Goal: Task Accomplishment & Management: Manage account settings

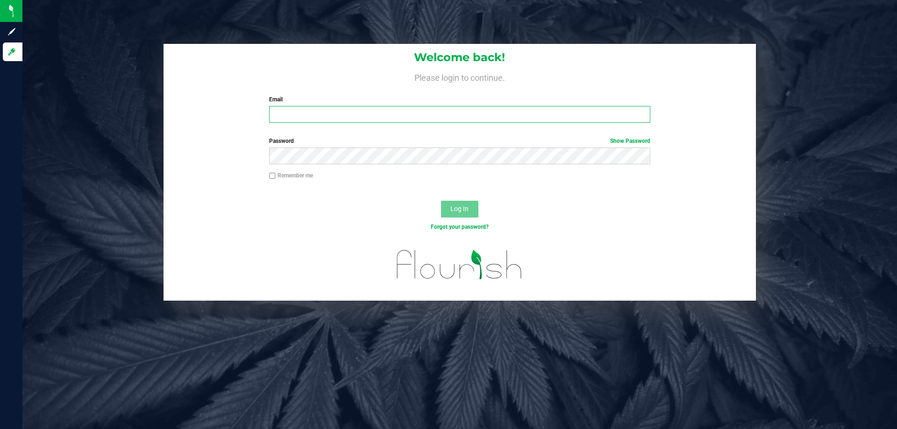
click at [360, 112] on input "Email" at bounding box center [459, 114] width 381 height 17
type input "[EMAIL_ADDRESS][DOMAIN_NAME]"
click at [441, 201] on button "Log In" at bounding box center [459, 209] width 37 height 17
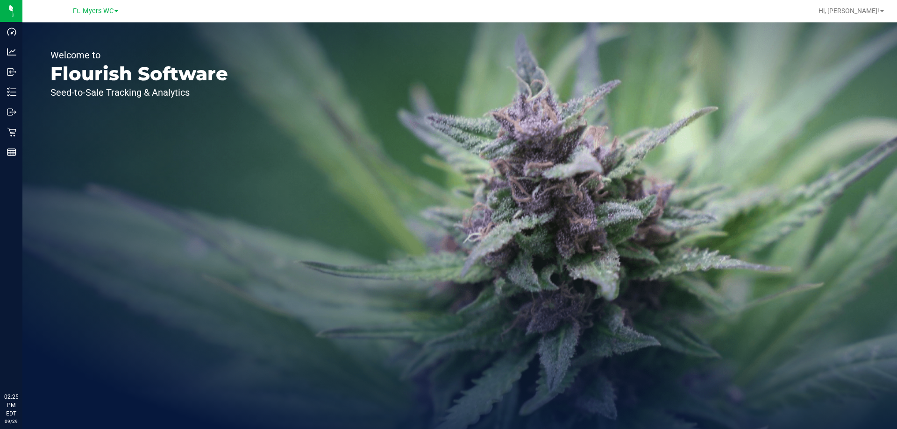
click at [123, 59] on p "Welcome to" at bounding box center [139, 54] width 178 height 9
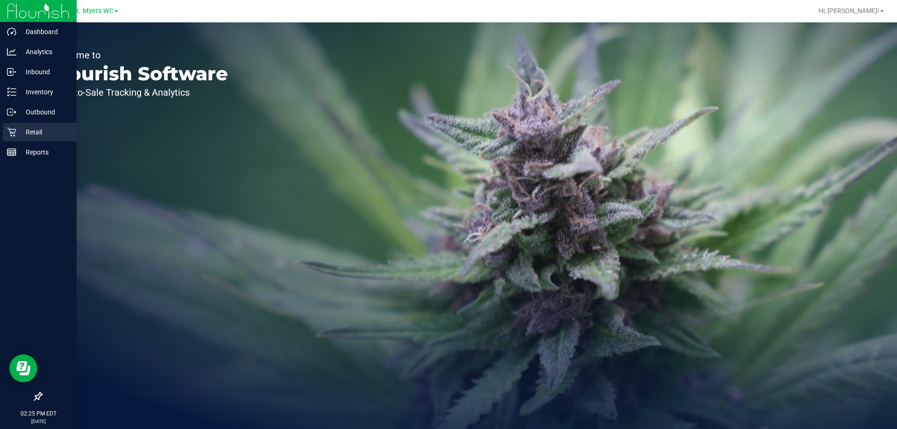
click at [26, 127] on p "Retail" at bounding box center [44, 132] width 56 height 11
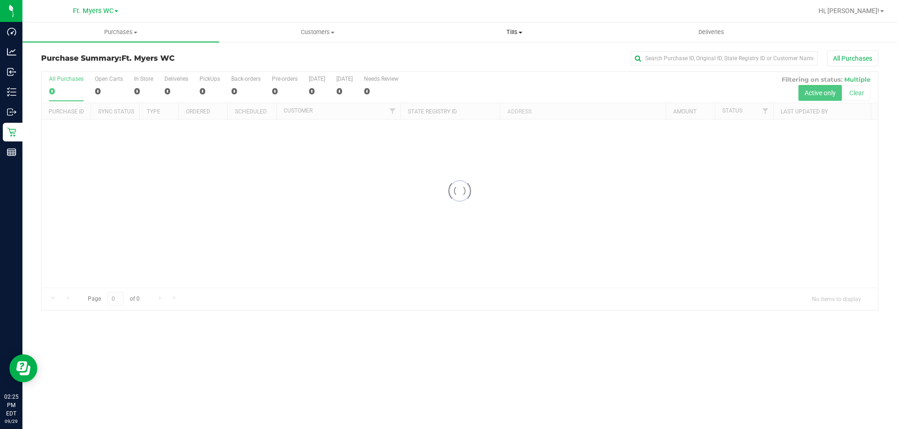
click at [515, 34] on span "Tills" at bounding box center [514, 32] width 196 height 8
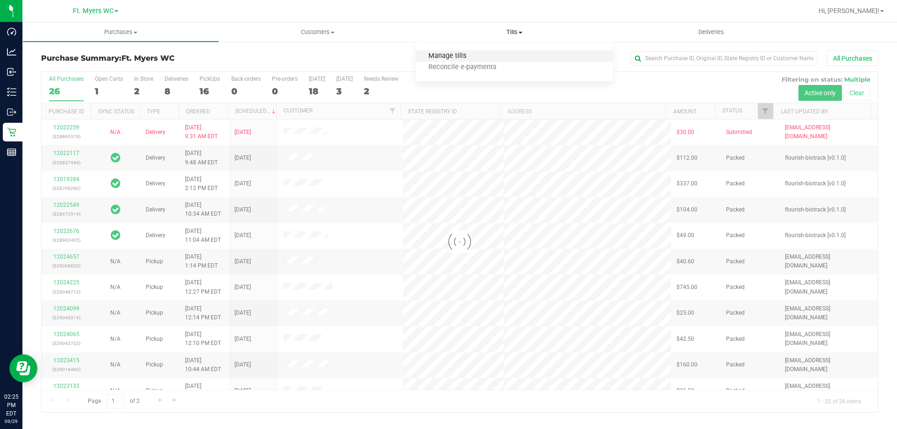
click at [477, 52] on span "Manage tills" at bounding box center [447, 56] width 63 height 8
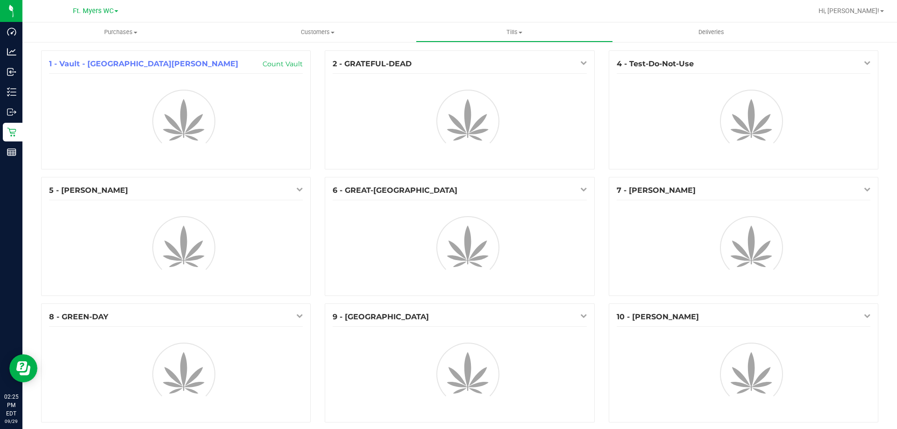
click at [114, 12] on span at bounding box center [116, 11] width 4 height 2
click at [112, 28] on link "[PERSON_NAME][GEOGRAPHIC_DATA]" at bounding box center [95, 33] width 136 height 13
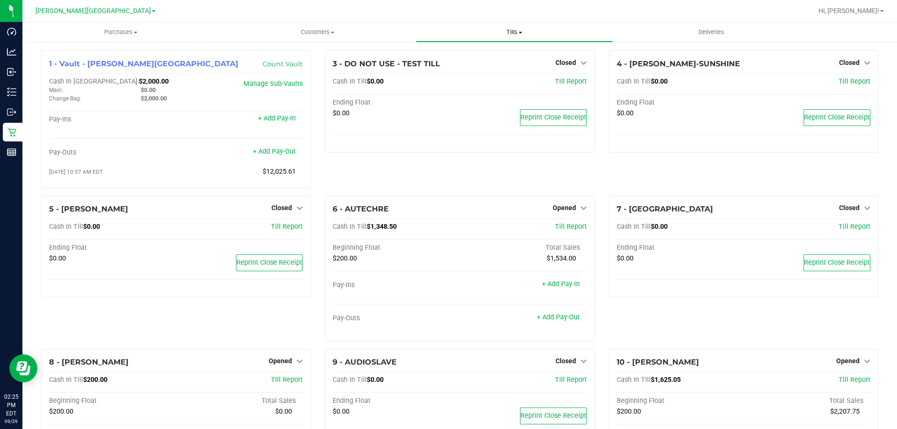
click at [523, 30] on span "Tills" at bounding box center [514, 32] width 196 height 8
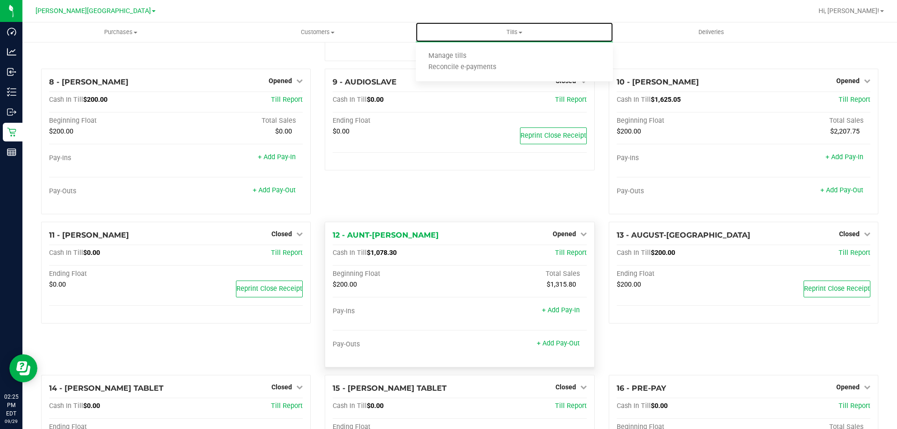
scroll to position [543, 0]
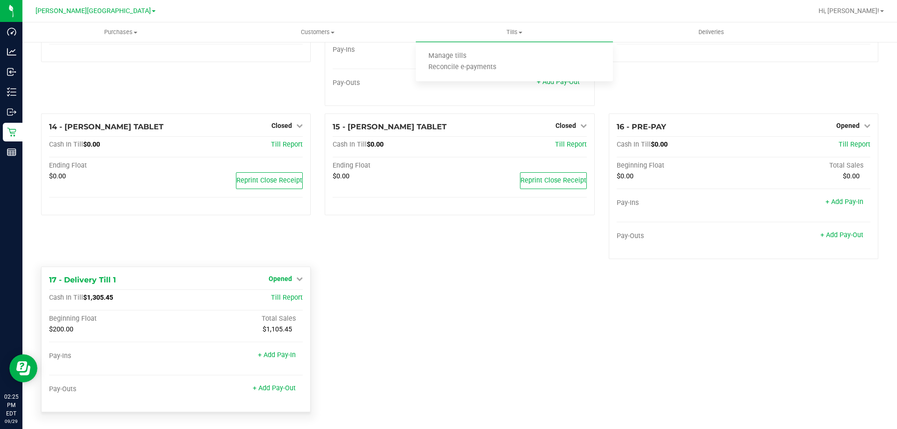
click at [288, 283] on div "Opened" at bounding box center [286, 278] width 34 height 11
click at [286, 283] on span "Opened" at bounding box center [280, 278] width 23 height 7
click at [289, 297] on link "Close Till" at bounding box center [281, 297] width 25 height 7
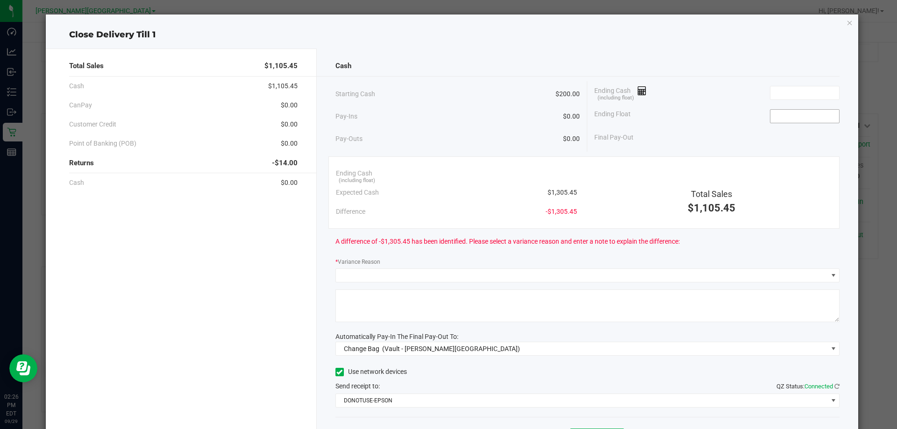
click at [786, 112] on input at bounding box center [804, 116] width 69 height 13
type input "$200.00"
click at [803, 97] on input at bounding box center [804, 92] width 69 height 13
drag, startPoint x: 758, startPoint y: 82, endPoint x: 677, endPoint y: 94, distance: 81.3
click at [680, 94] on div "Ending Cash (including float) 1105.45" at bounding box center [716, 92] width 245 height 23
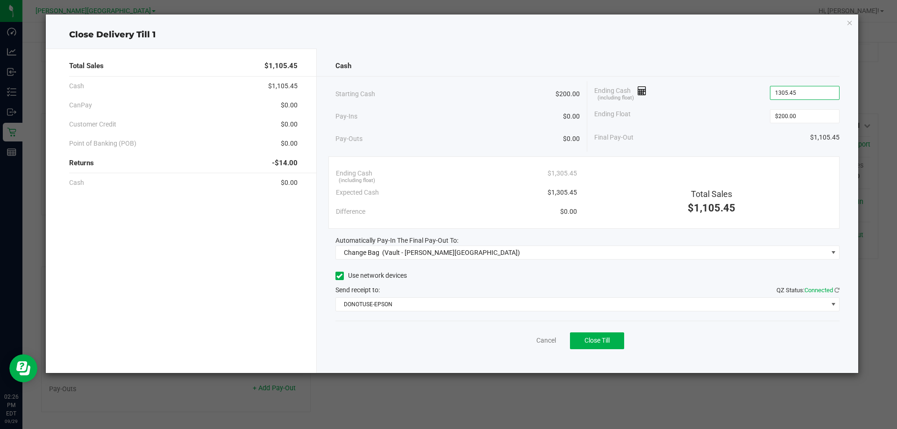
type input "$1,305.45"
click at [670, 91] on div "Ending Cash (including float) $1,305.45" at bounding box center [716, 92] width 245 height 23
drag, startPoint x: 452, startPoint y: 263, endPoint x: 454, endPoint y: 256, distance: 6.7
click at [454, 256] on div "Cash Starting Cash $200.00 Pay-Ins $0.00 Pay-Outs $0.00 Ending Cash (including …" at bounding box center [588, 211] width 542 height 325
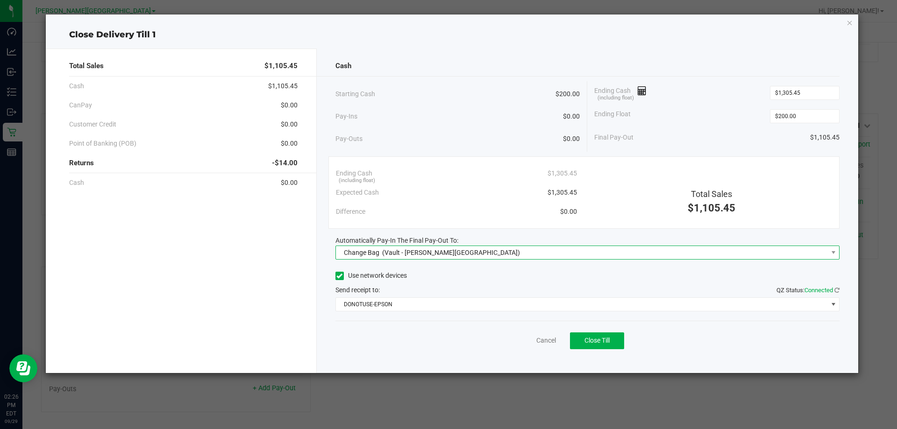
click at [454, 256] on span "Change Bag (Vault - [PERSON_NAME][GEOGRAPHIC_DATA])" at bounding box center [582, 252] width 492 height 13
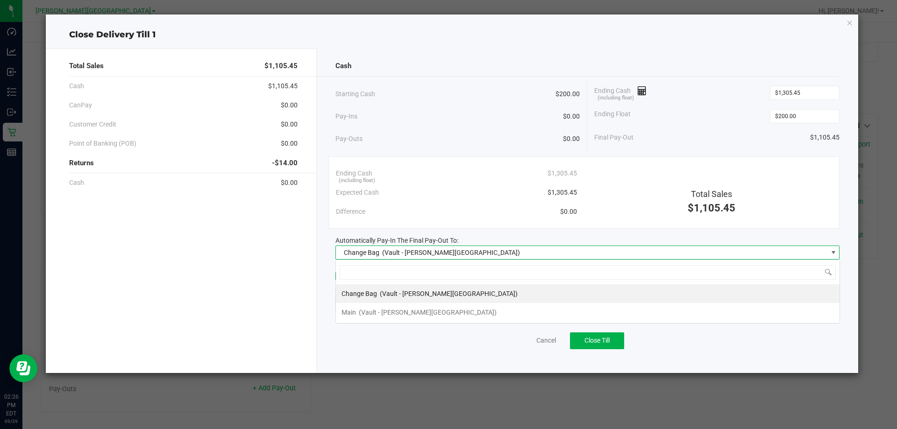
scroll to position [14, 504]
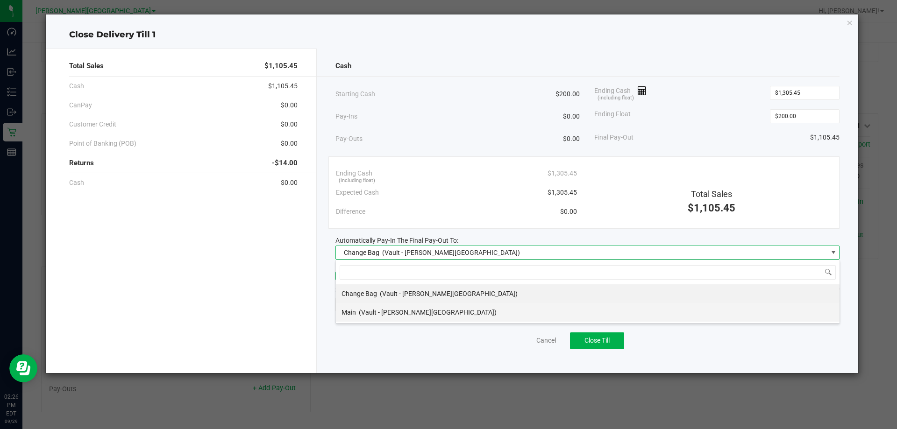
click at [434, 309] on li "Main (Vault - [PERSON_NAME][GEOGRAPHIC_DATA])" at bounding box center [588, 312] width 504 height 19
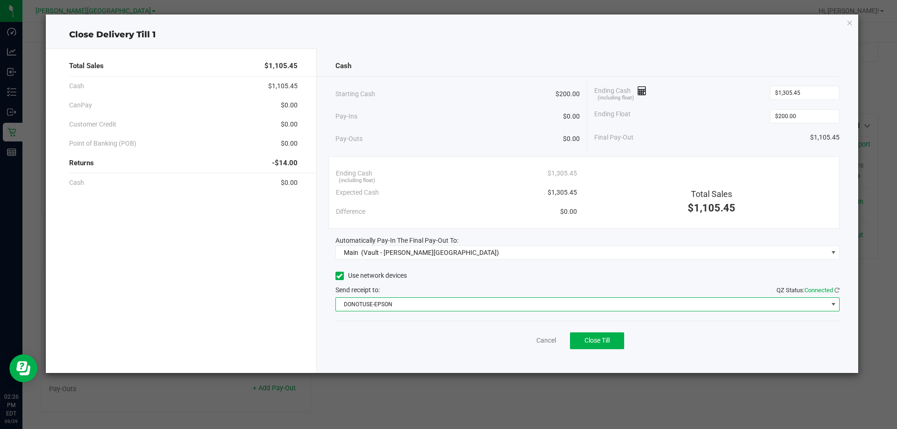
click at [655, 309] on span "DONOTUSE-EPSON" at bounding box center [582, 304] width 492 height 13
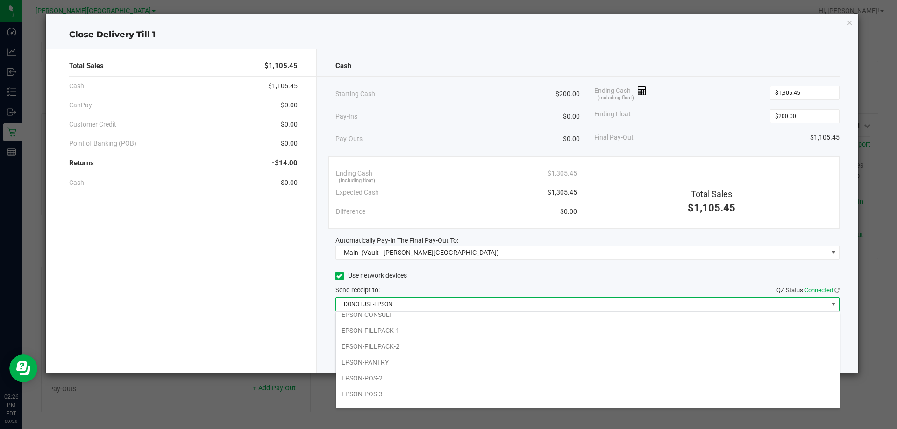
scroll to position [97, 0]
click at [444, 321] on li "EPSON-FILLPACK-1" at bounding box center [588, 320] width 504 height 16
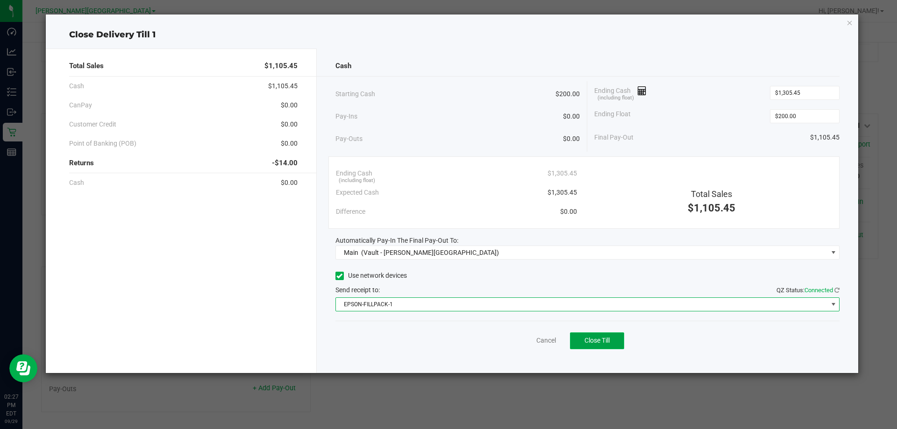
click at [599, 339] on span "Close Till" at bounding box center [596, 340] width 25 height 7
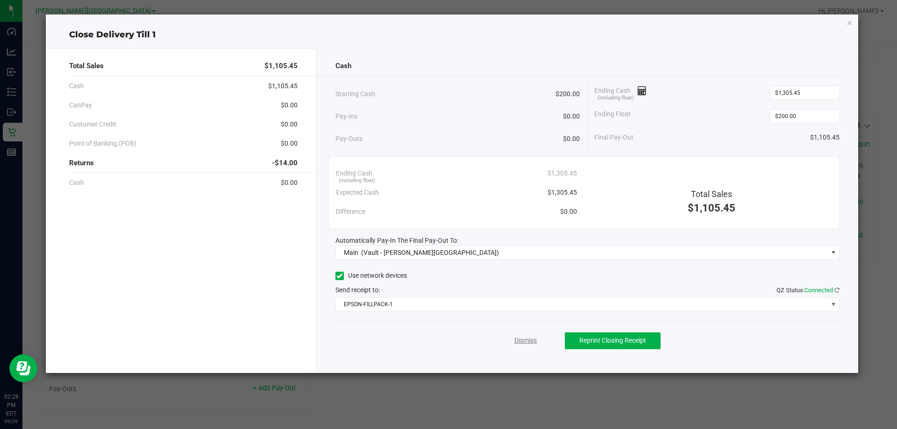
click at [529, 341] on link "Dismiss" at bounding box center [525, 341] width 22 height 10
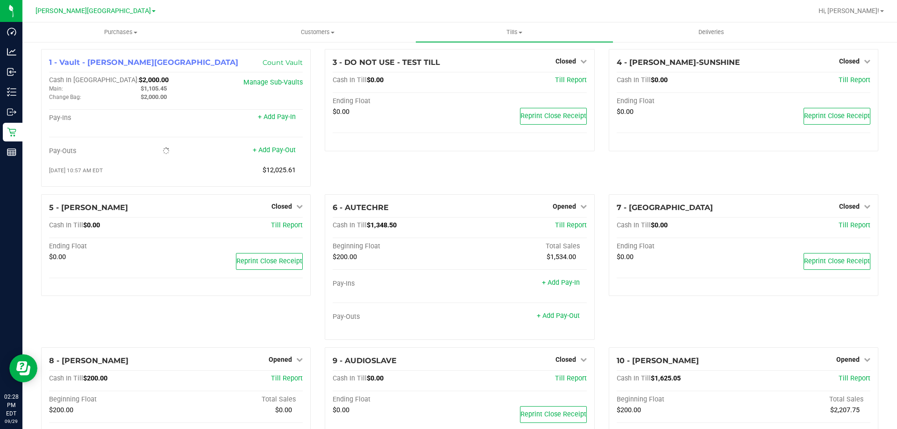
scroll to position [0, 0]
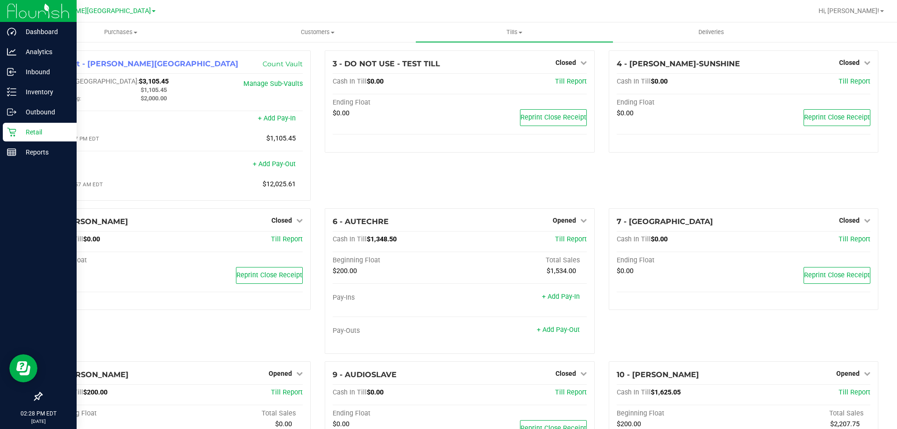
click at [43, 131] on p "Retail" at bounding box center [44, 132] width 56 height 11
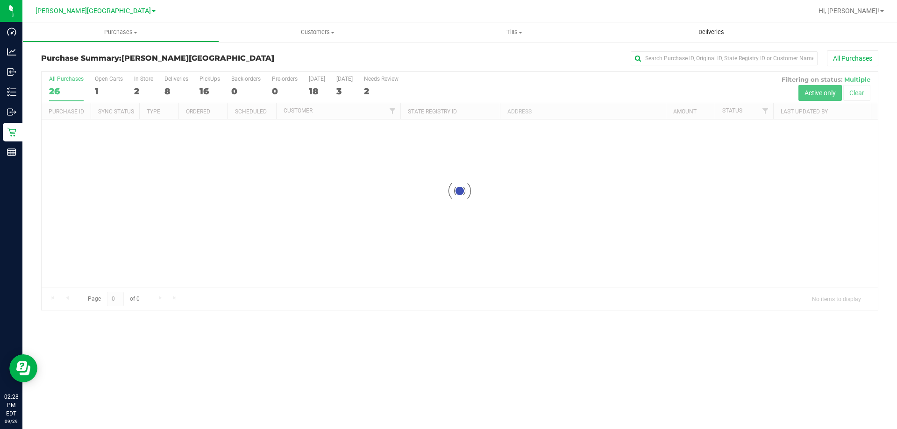
click at [720, 33] on span "Deliveries" at bounding box center [711, 32] width 51 height 8
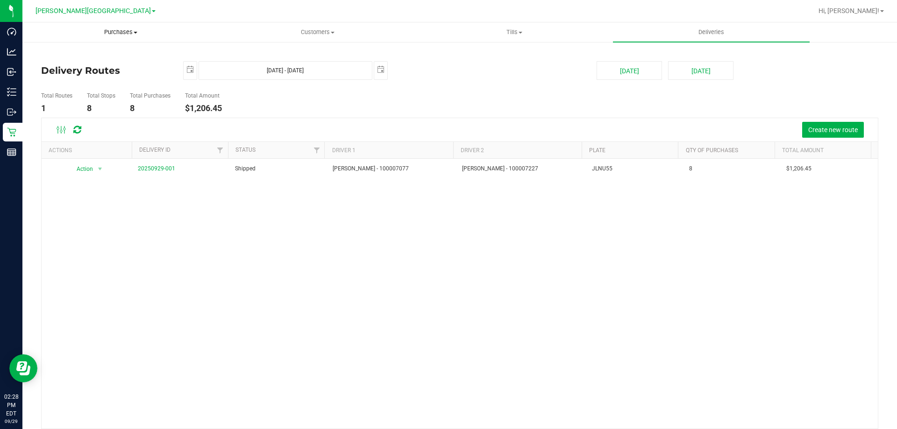
click at [130, 29] on span "Purchases" at bounding box center [121, 32] width 196 height 8
click at [86, 58] on span "Summary of purchases" at bounding box center [70, 56] width 96 height 8
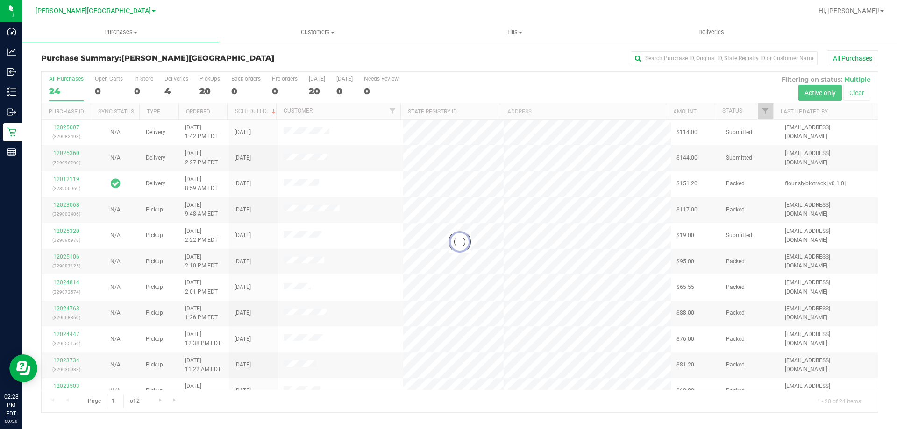
click at [168, 92] on div at bounding box center [460, 242] width 836 height 341
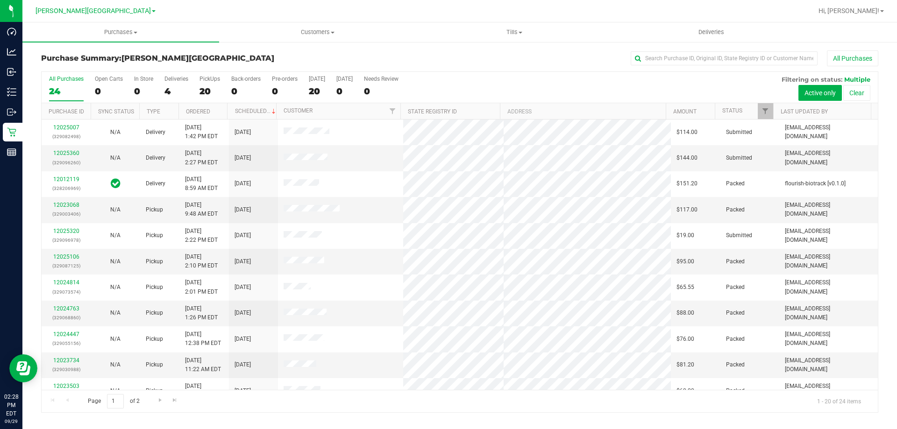
click at [165, 92] on div "4" at bounding box center [176, 91] width 24 height 11
click at [0, 0] on input "Deliveries 4" at bounding box center [0, 0] width 0 height 0
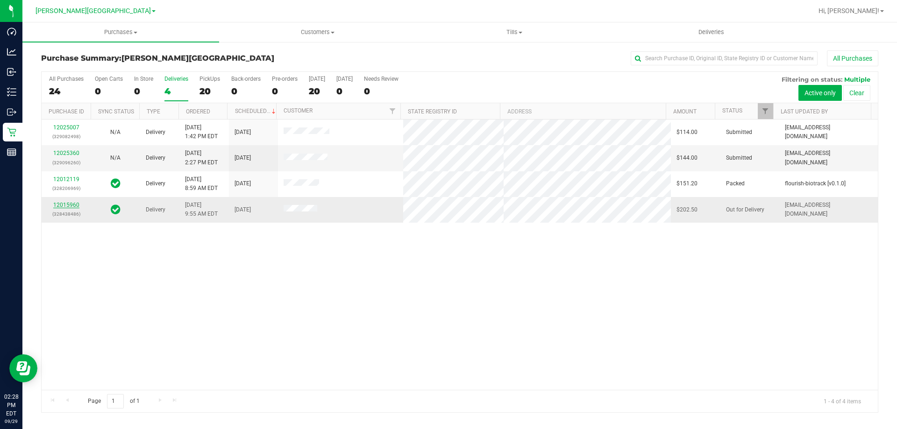
click at [73, 206] on link "12015960" at bounding box center [66, 205] width 26 height 7
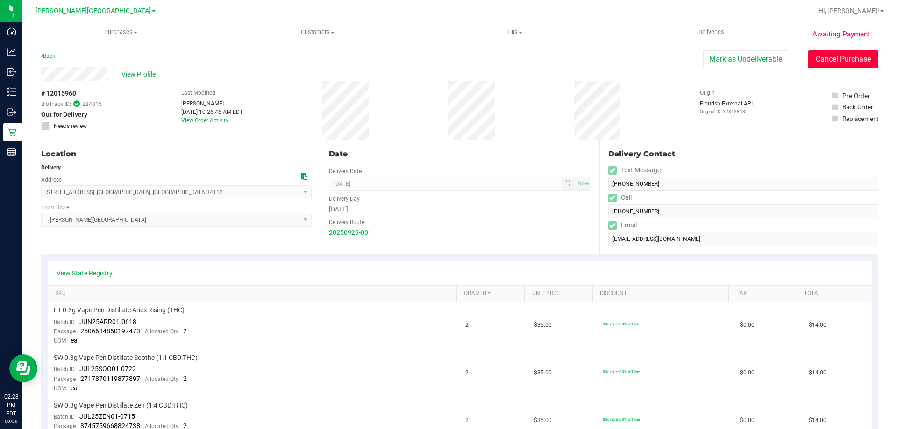
click at [836, 60] on button "Cancel Purchase" at bounding box center [843, 59] width 70 height 18
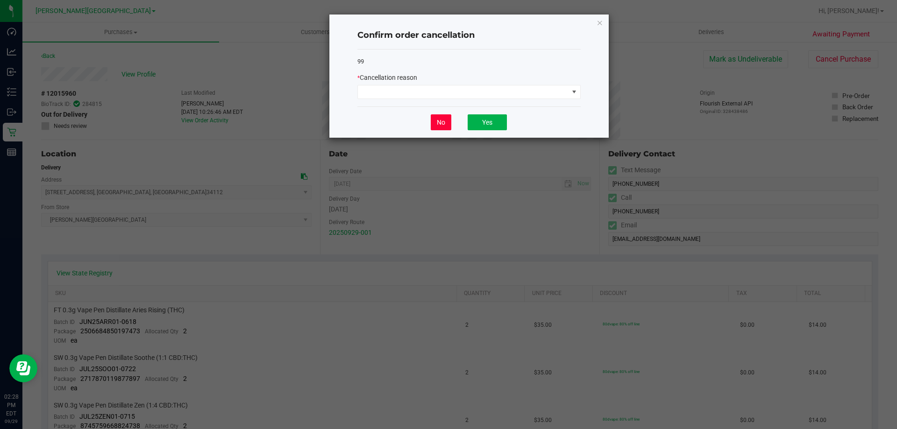
click at [438, 130] on button "No" at bounding box center [441, 122] width 21 height 16
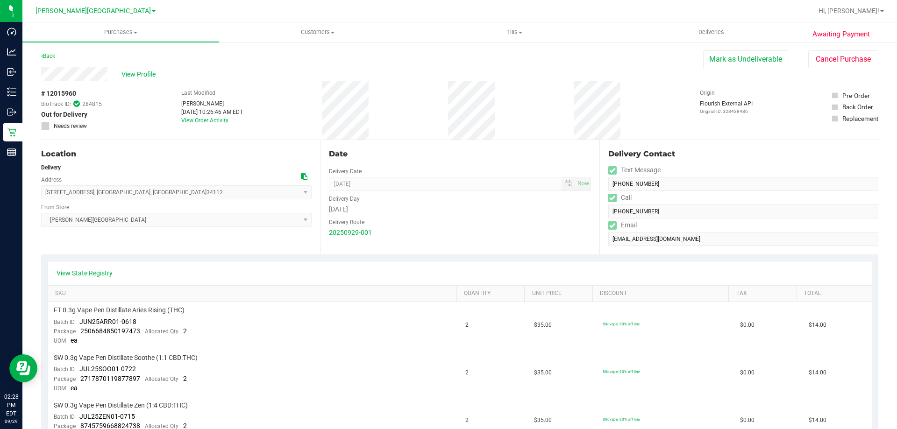
drag, startPoint x: 762, startPoint y: 59, endPoint x: 482, endPoint y: 58, distance: 279.8
click at [762, 60] on button "Mark as Undeliverable" at bounding box center [745, 59] width 85 height 18
click at [834, 58] on button "Cancel Purchase" at bounding box center [843, 59] width 70 height 18
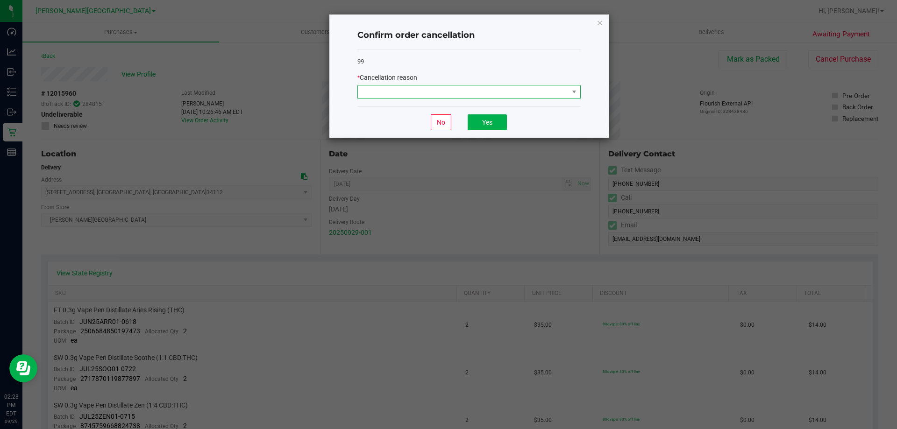
click at [509, 97] on span at bounding box center [463, 91] width 211 height 13
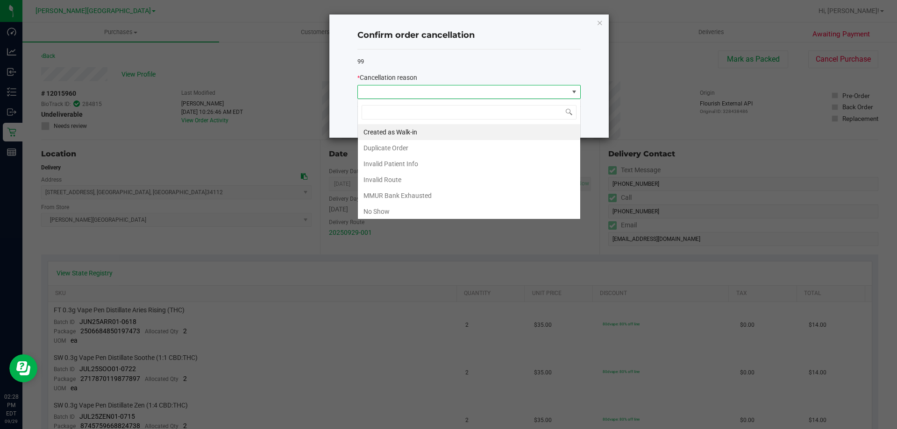
scroll to position [14, 223]
click at [446, 207] on li "No Show" at bounding box center [469, 212] width 222 height 16
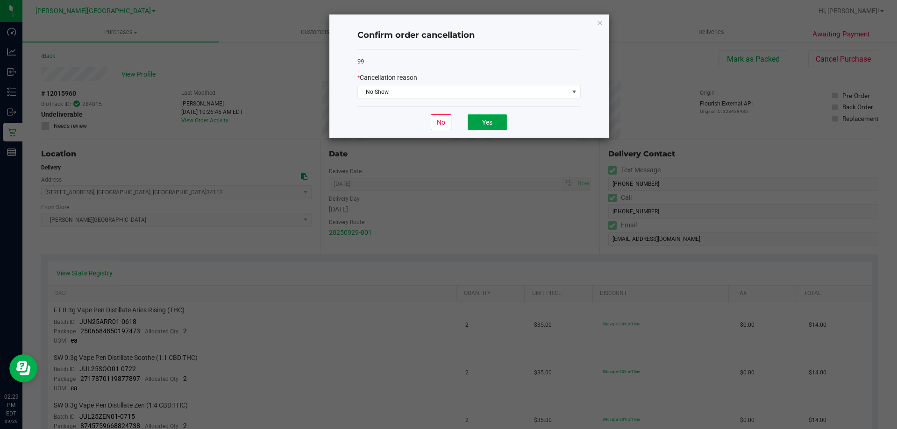
click at [488, 118] on button "Yes" at bounding box center [487, 122] width 39 height 16
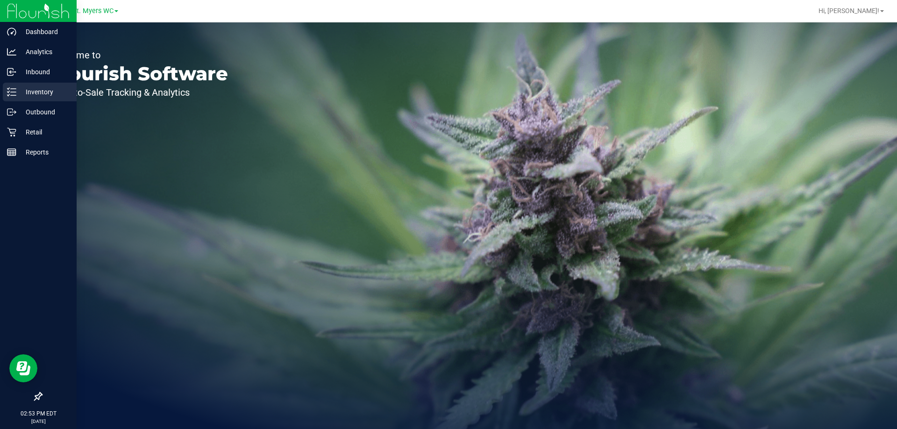
click at [11, 90] on icon at bounding box center [11, 91] width 9 height 9
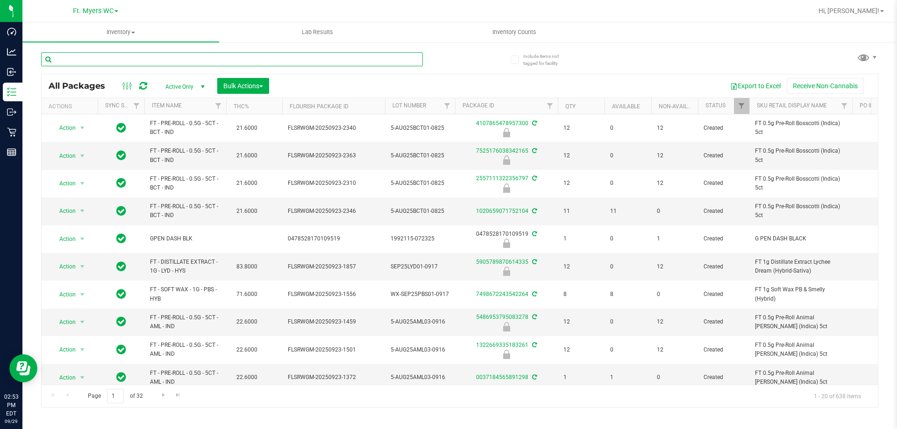
click at [270, 61] on input "text" at bounding box center [232, 59] width 382 height 14
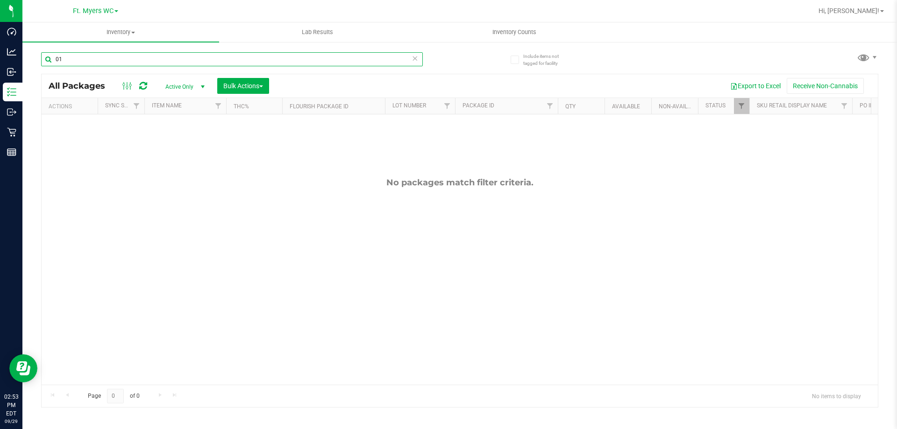
type input "0"
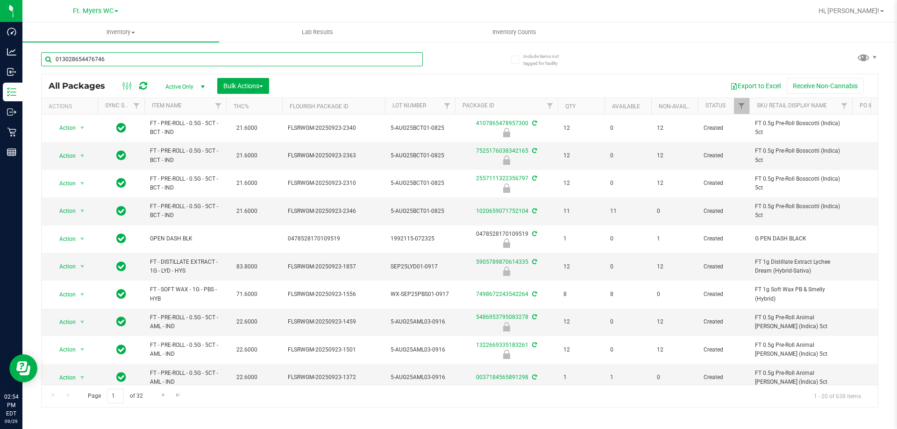
type input "0130286544767465"
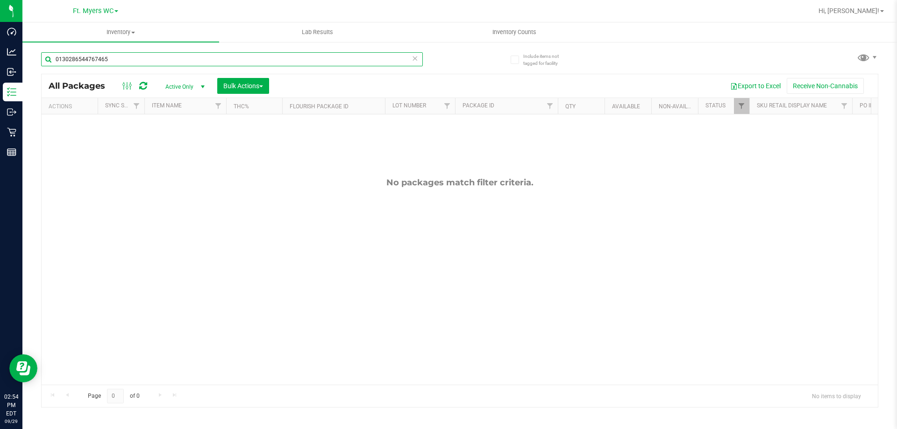
click at [261, 58] on input "0130286544767465" at bounding box center [232, 59] width 382 height 14
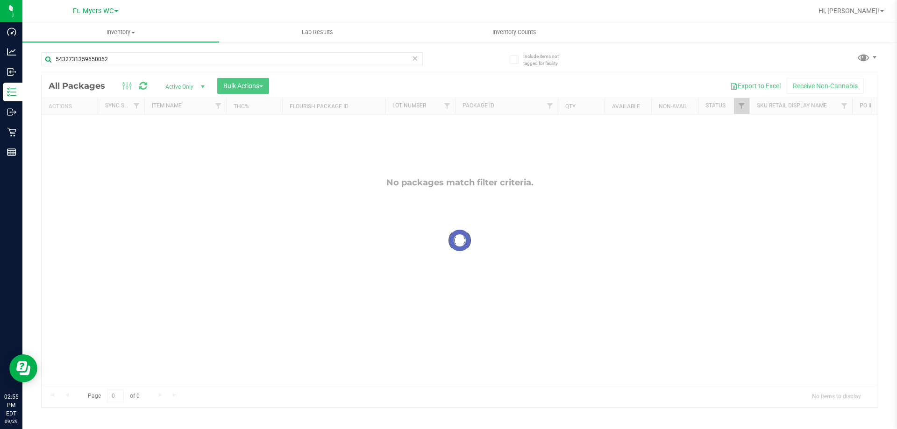
click at [210, 157] on div at bounding box center [460, 240] width 836 height 333
click at [210, 157] on div "No packages match filter criteria." at bounding box center [460, 281] width 836 height 334
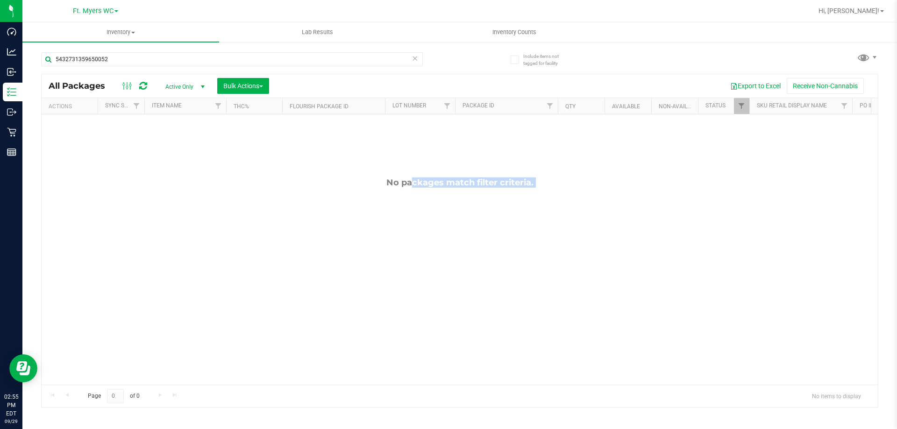
click at [210, 157] on div "No packages match filter criteria." at bounding box center [460, 281] width 836 height 334
click at [208, 155] on div "No packages match filter criteria." at bounding box center [460, 281] width 836 height 334
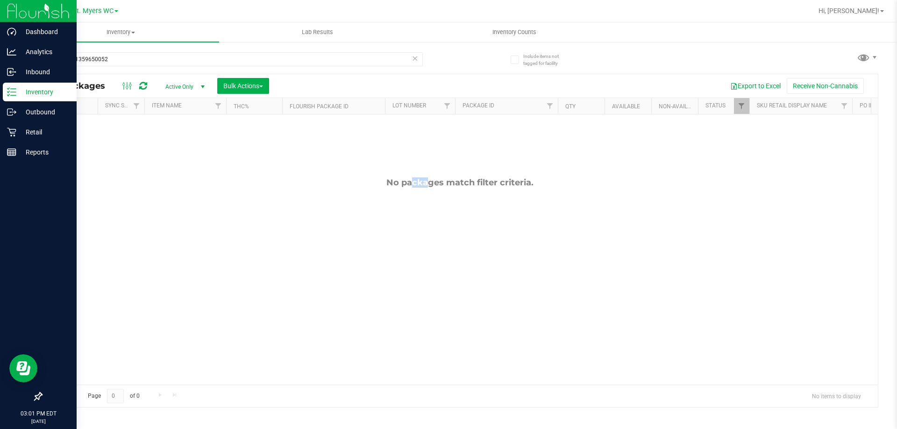
click at [17, 92] on p "Inventory" at bounding box center [44, 91] width 56 height 11
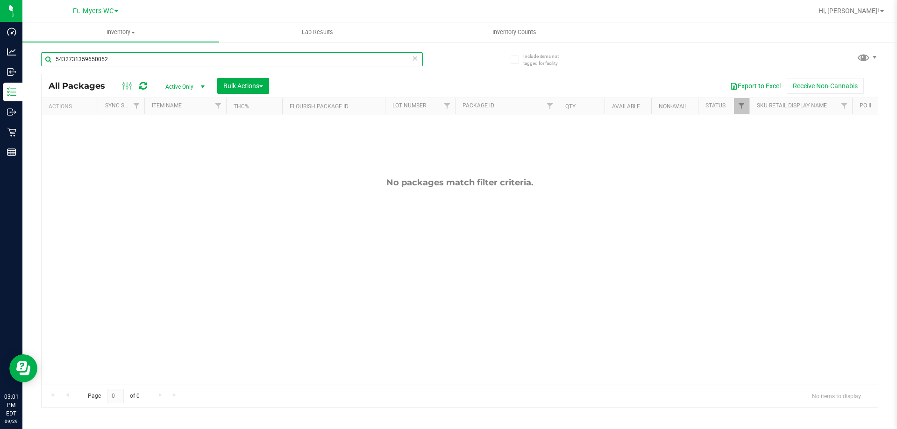
click at [122, 64] on input "5432731359650052" at bounding box center [232, 59] width 382 height 14
type input "5"
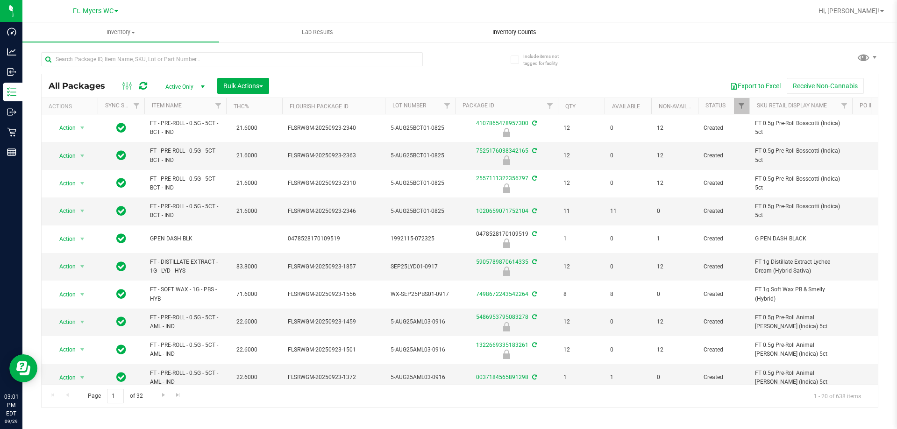
click at [511, 31] on span "Inventory Counts" at bounding box center [514, 32] width 69 height 8
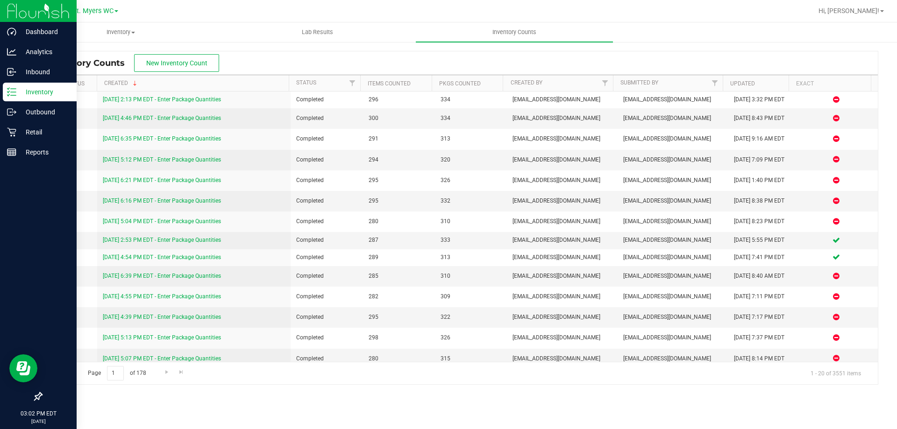
click at [12, 90] on icon at bounding box center [11, 91] width 9 height 9
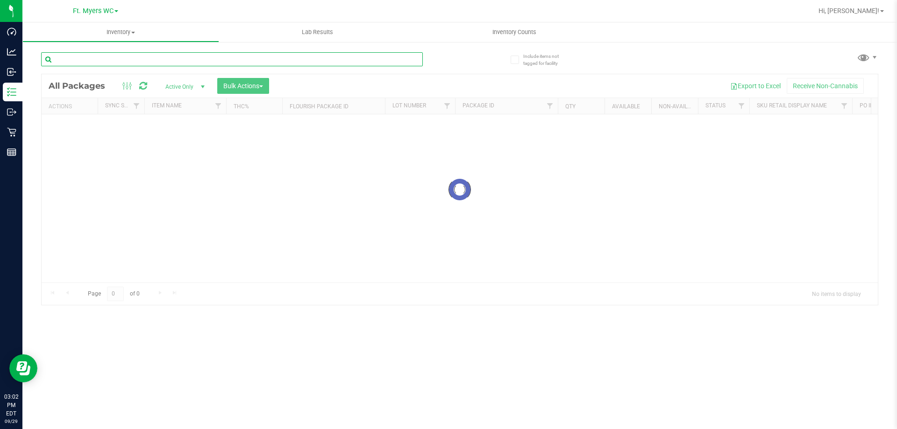
click at [106, 60] on input "text" at bounding box center [232, 59] width 382 height 14
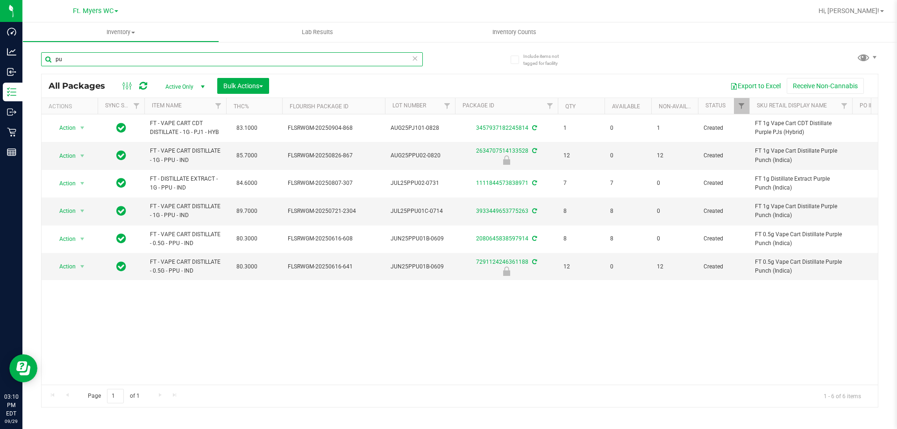
type input "p"
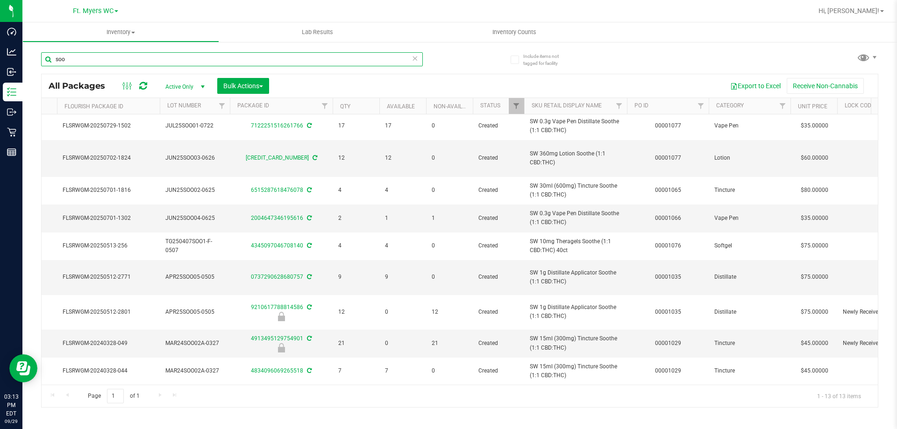
scroll to position [0, 227]
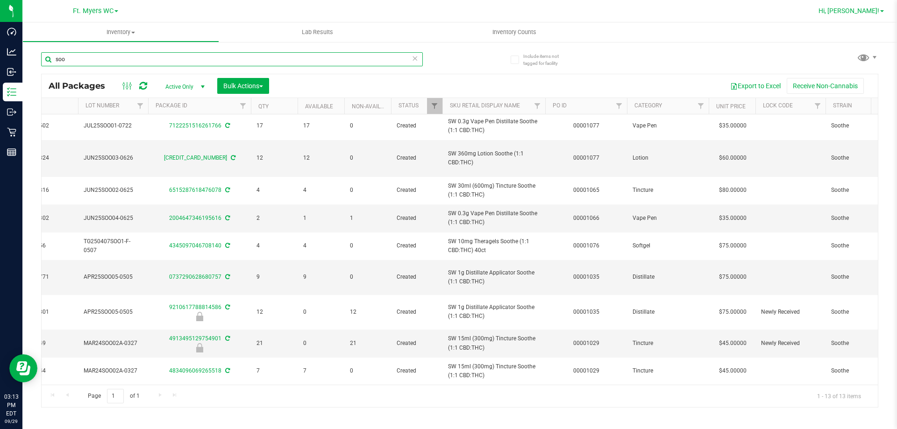
type input "soo"
click at [859, 7] on span "Hi, [PERSON_NAME]!" at bounding box center [848, 10] width 61 height 7
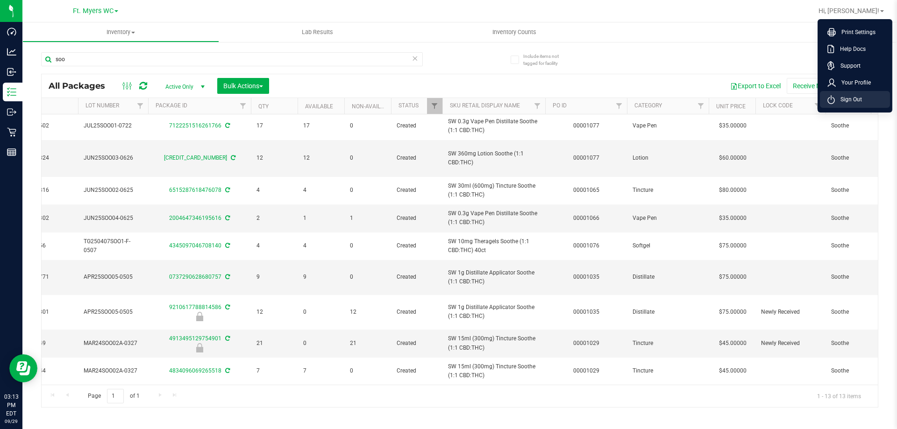
click at [845, 102] on span "Sign Out" at bounding box center [848, 99] width 27 height 9
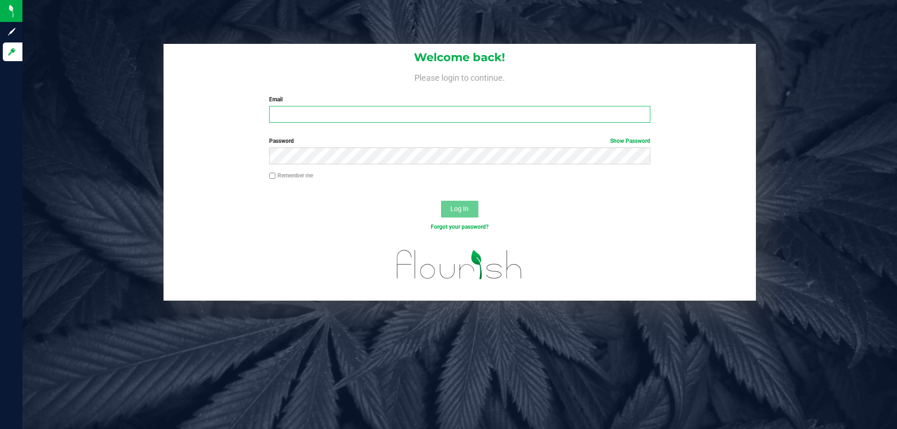
click at [322, 117] on input "Email" at bounding box center [459, 114] width 381 height 17
type input "Bemmons@liveparallel.com"
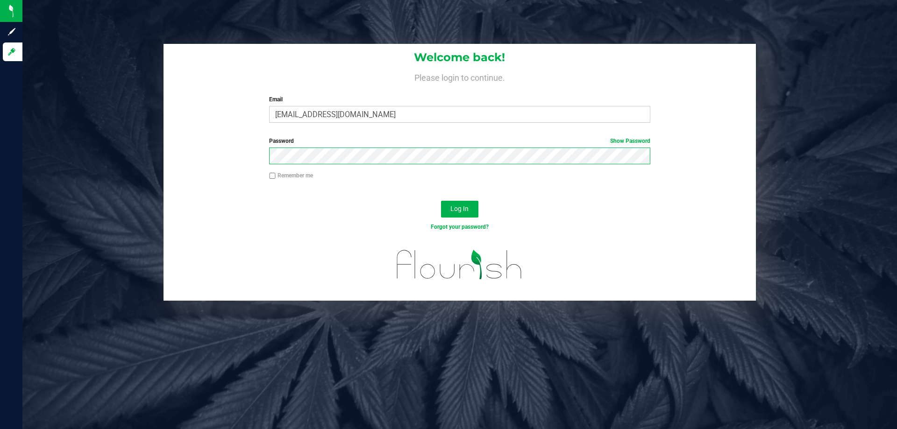
click at [441, 201] on button "Log In" at bounding box center [459, 209] width 37 height 17
